Goal: Task Accomplishment & Management: Manage account settings

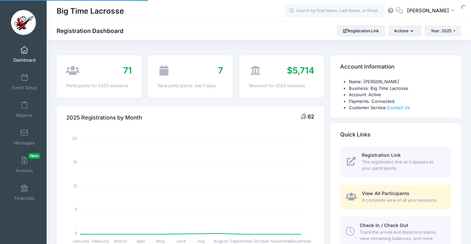
select select
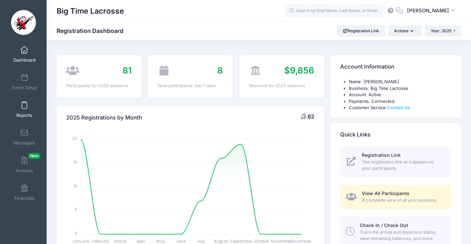
click at [24, 103] on span at bounding box center [24, 105] width 0 height 7
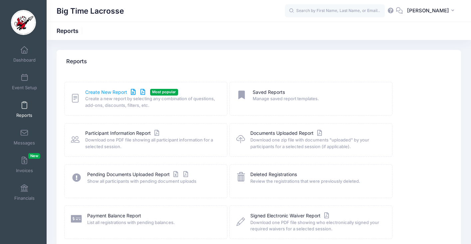
click at [116, 92] on link "Create New Report" at bounding box center [116, 92] width 62 height 7
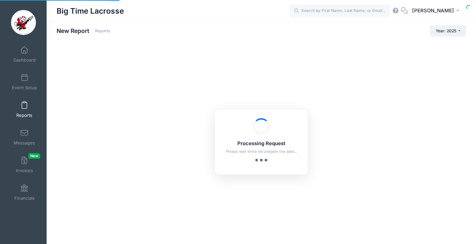
checkbox input "true"
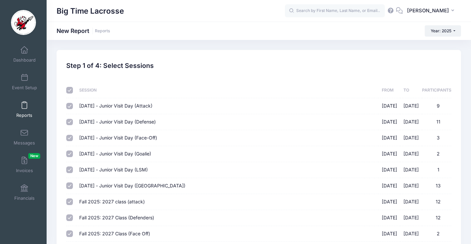
click at [70, 90] on input "checkbox" at bounding box center [69, 90] width 7 height 7
checkbox input "false"
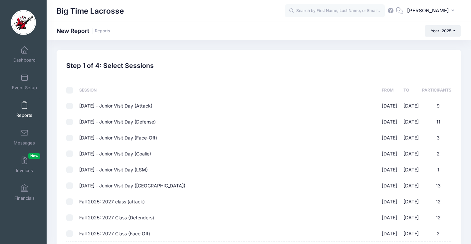
checkbox input "false"
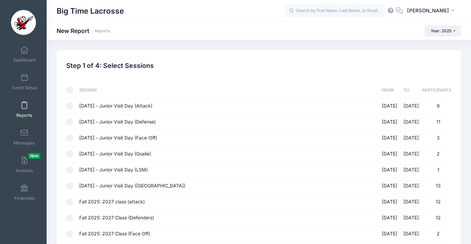
checkbox input "false"
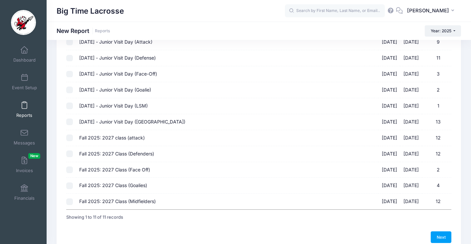
click at [71, 138] on input "Fall 2025: 2027 class (attack) 10/05/2025 - 10/05/2025 12" at bounding box center [69, 137] width 7 height 7
checkbox input "true"
click at [69, 155] on input "Fall 2025: 2027 Class (Defenders) 10/05/2025 - 10/05/2025 12" at bounding box center [69, 153] width 7 height 7
checkbox input "true"
click at [72, 169] on input "Fall 2025: 2027 Class (Face Off) 10/05/2025 - 10/05/2025 2" at bounding box center [69, 169] width 7 height 7
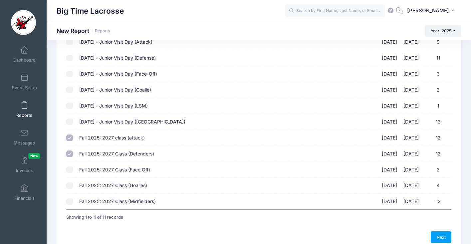
checkbox input "true"
click at [69, 184] on input "Fall 2025: 2027 Class (Goalies) 10/05/2025 - 10/05/2025 4" at bounding box center [69, 185] width 7 height 7
checkbox input "true"
click at [69, 201] on input "Fall 2025: 2027 Class (Midfielders) 10/05/2025 - 10/05/2025 12" at bounding box center [69, 201] width 7 height 7
checkbox input "true"
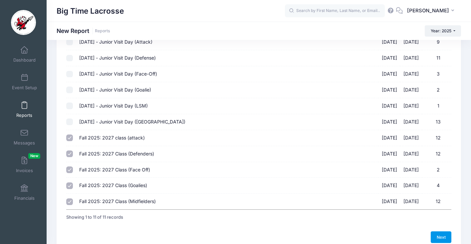
click at [438, 235] on link "Next" at bounding box center [441, 236] width 21 height 11
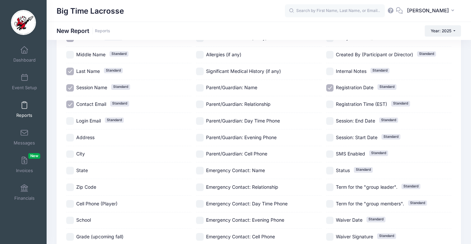
scroll to position [0, 0]
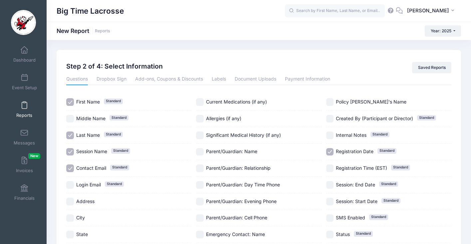
click at [71, 168] on input "Contact Email Standard" at bounding box center [70, 168] width 8 height 8
checkbox input "false"
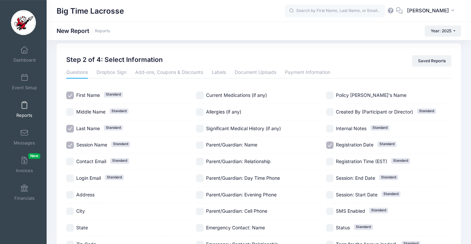
scroll to position [69, 0]
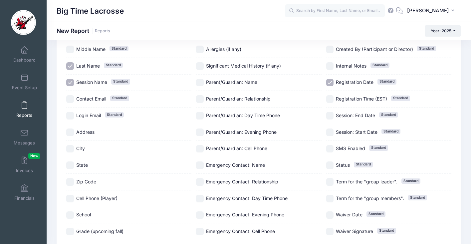
click at [331, 84] on input "Registration Date Standard" at bounding box center [330, 83] width 8 height 8
checkbox input "false"
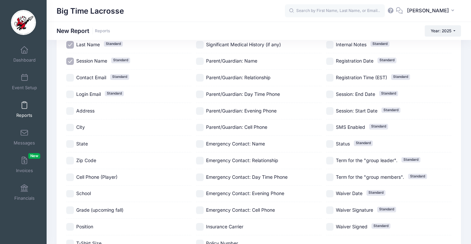
scroll to position [150, 0]
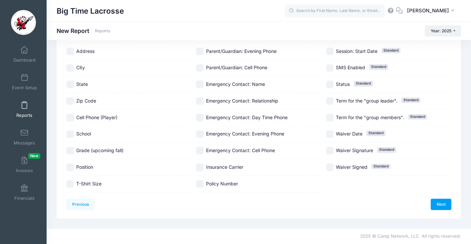
click at [71, 132] on input "School" at bounding box center [70, 134] width 8 height 8
checkbox input "true"
click at [70, 166] on input "Position" at bounding box center [70, 167] width 8 height 8
checkbox input "true"
click at [439, 204] on link "Next" at bounding box center [441, 204] width 21 height 11
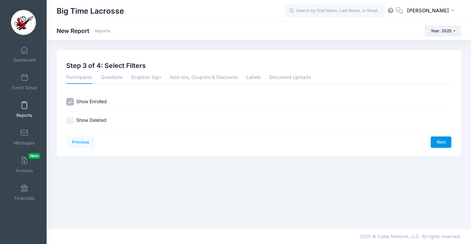
scroll to position [0, 0]
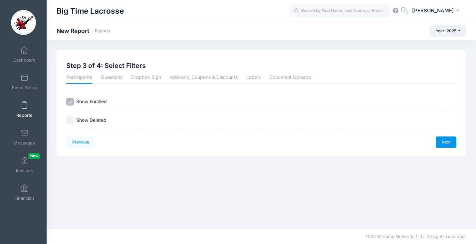
click at [443, 145] on link "Next" at bounding box center [446, 141] width 21 height 11
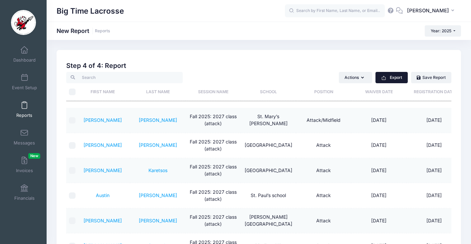
click at [387, 76] on button "Export" at bounding box center [391, 77] width 32 height 11
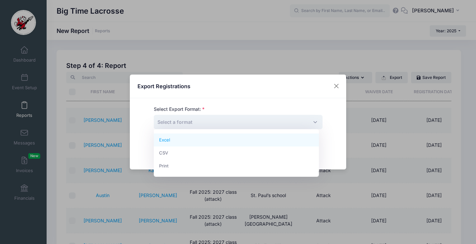
click at [267, 120] on span "Select a format" at bounding box center [238, 122] width 169 height 14
select select "excel"
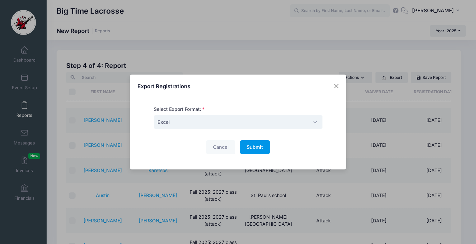
click at [258, 150] on span "Submit" at bounding box center [255, 147] width 16 height 6
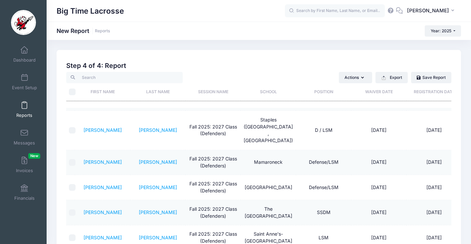
scroll to position [379, 0]
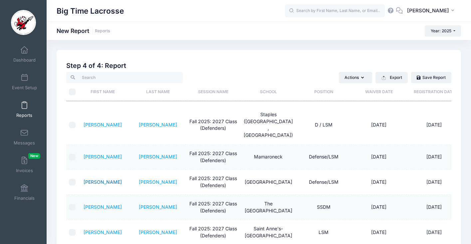
click at [100, 179] on link "[PERSON_NAME]" at bounding box center [103, 182] width 38 height 6
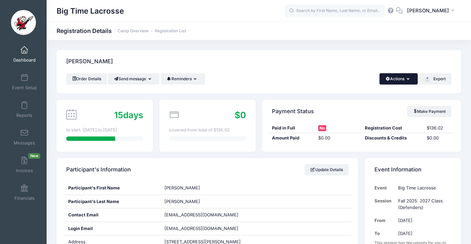
click at [405, 79] on button "Actions" at bounding box center [398, 78] width 38 height 11
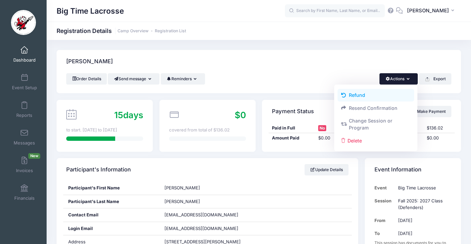
click at [373, 95] on link "Refund" at bounding box center [375, 95] width 77 height 13
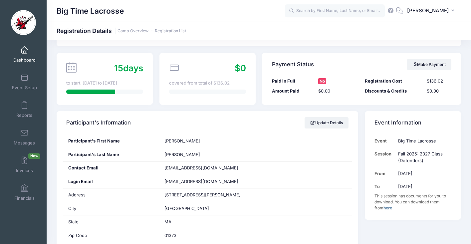
scroll to position [45, 0]
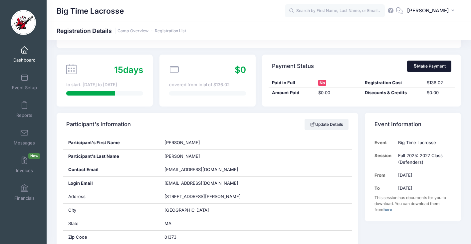
click at [428, 68] on link "Make Payment" at bounding box center [429, 66] width 44 height 11
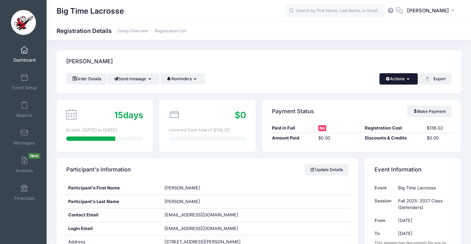
click at [400, 81] on button "Actions" at bounding box center [398, 78] width 38 height 11
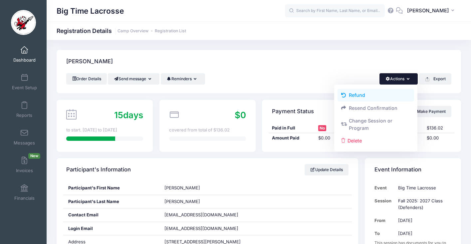
click at [356, 94] on link "Refund" at bounding box center [375, 95] width 77 height 13
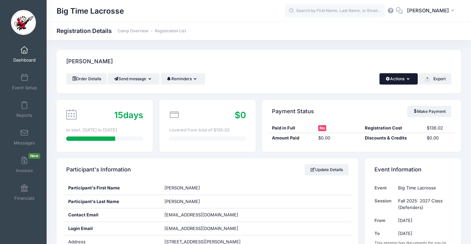
click at [408, 79] on icon "button" at bounding box center [409, 79] width 5 height 0
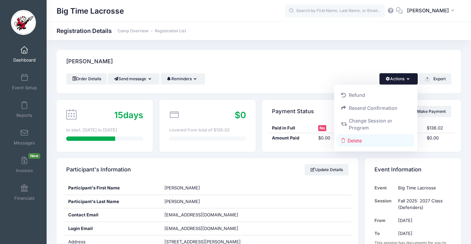
click at [358, 141] on link "Delete" at bounding box center [375, 140] width 77 height 13
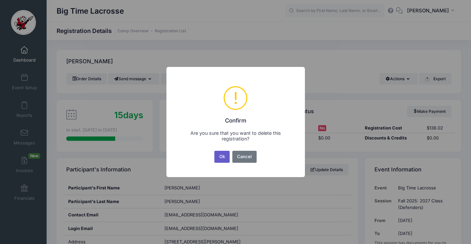
click at [225, 157] on button "Ok" at bounding box center [221, 157] width 15 height 12
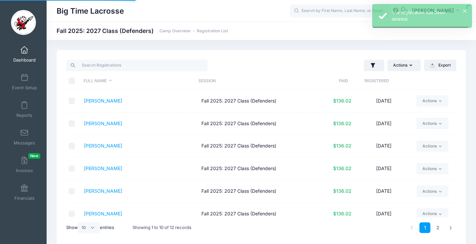
select select "10"
